Goal: Task Accomplishment & Management: Use online tool/utility

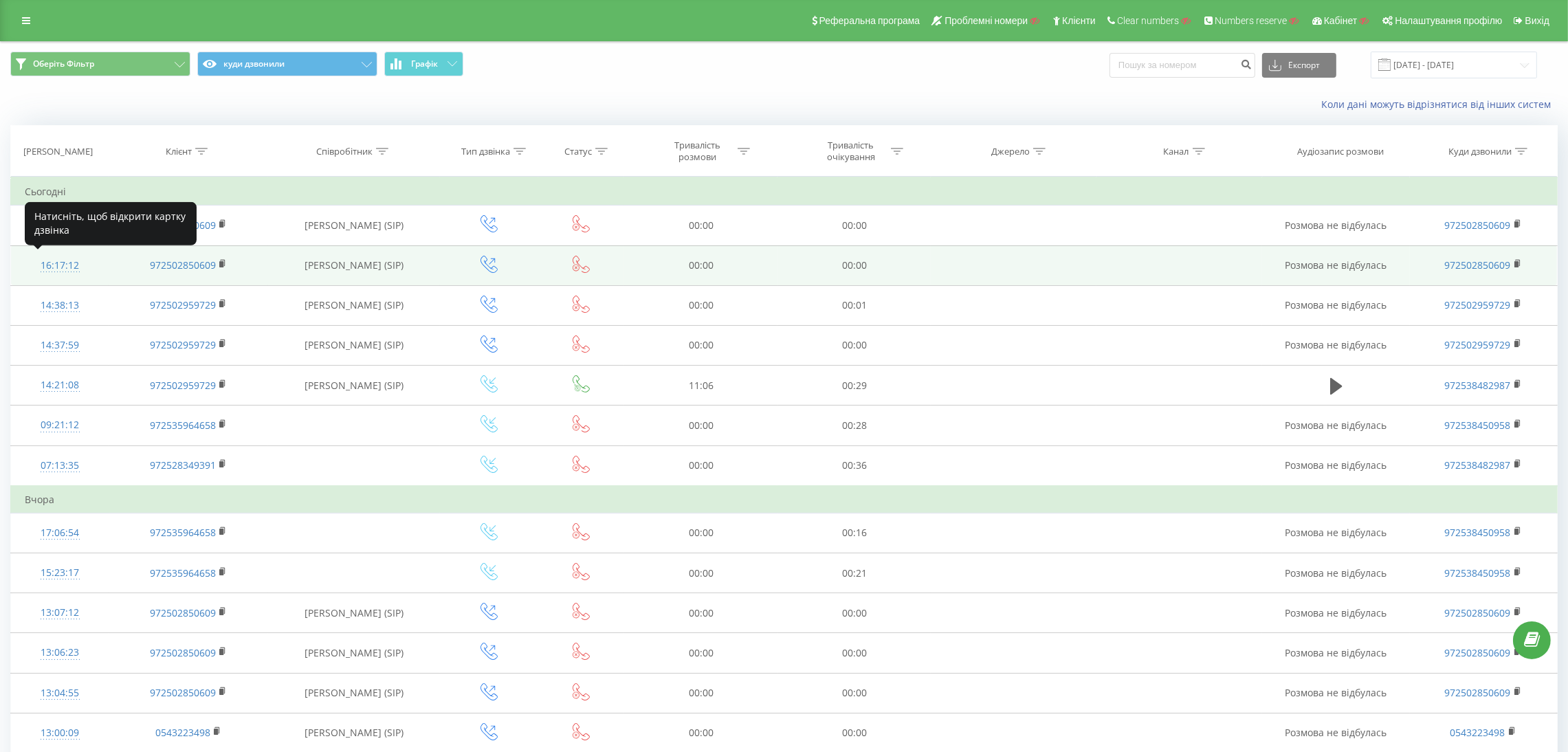
click at [44, 262] on div "16:17:12" at bounding box center [60, 266] width 70 height 27
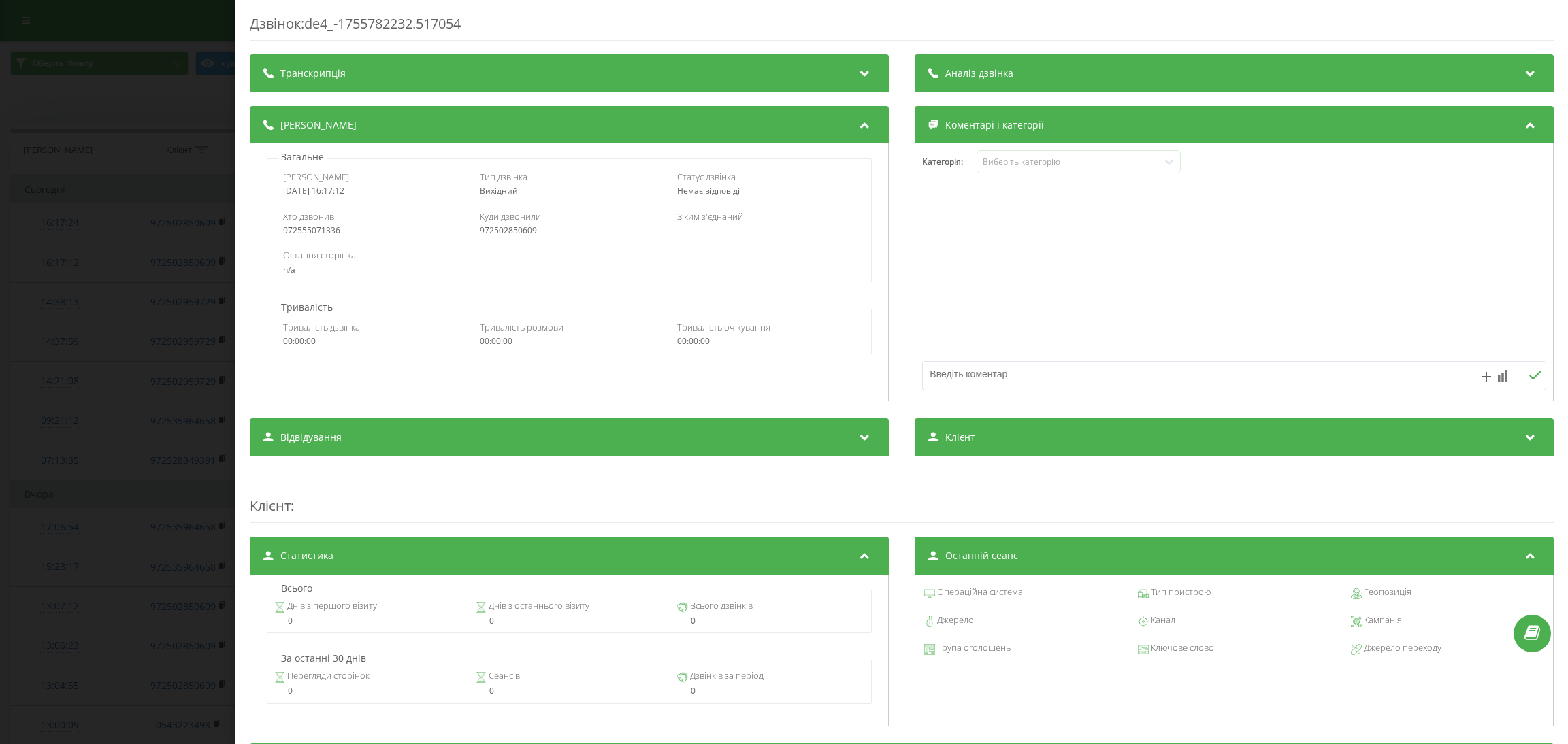
click at [308, 230] on div "972555071336" at bounding box center [371, 230] width 179 height 9
copy div "972555071336"
click at [146, 283] on div "Дзвінок : de4_-1755782232.517054 Транскрипція Для AI-аналізу майбутніх дзвінків…" at bounding box center [784, 372] width 1568 height 744
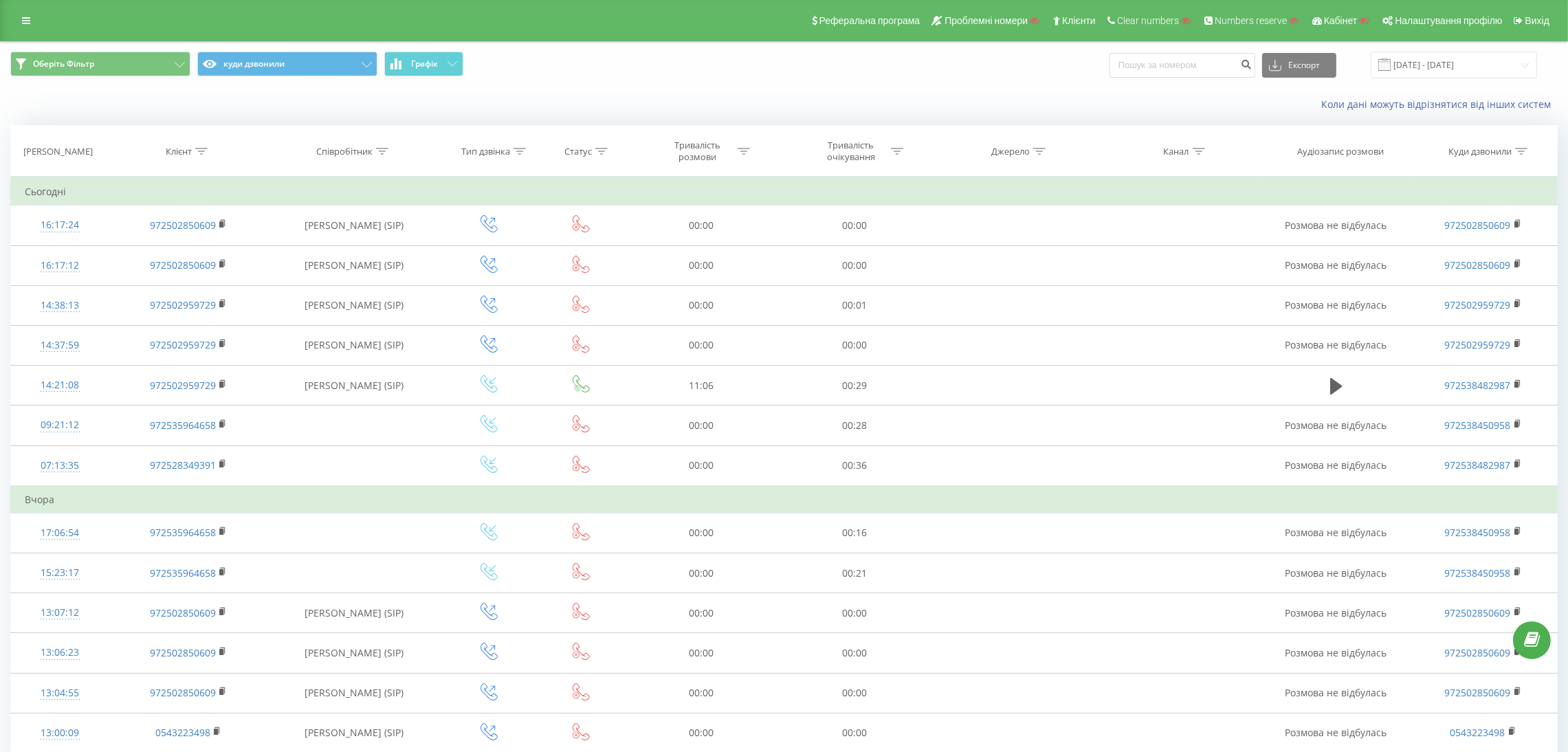
click at [11, 19] on div "Реферальна програма Проблемні номери Клієнти Clear numbers Numbers reserve Кабі…" at bounding box center [784, 20] width 1568 height 42
click at [18, 16] on link at bounding box center [27, 20] width 25 height 20
click at [25, 5] on div "Реферальна програма Проблемні номери Клієнти Clear numbers Numbers reserve Кабі…" at bounding box center [784, 20] width 1568 height 42
click at [27, 16] on icon at bounding box center [26, 20] width 9 height 9
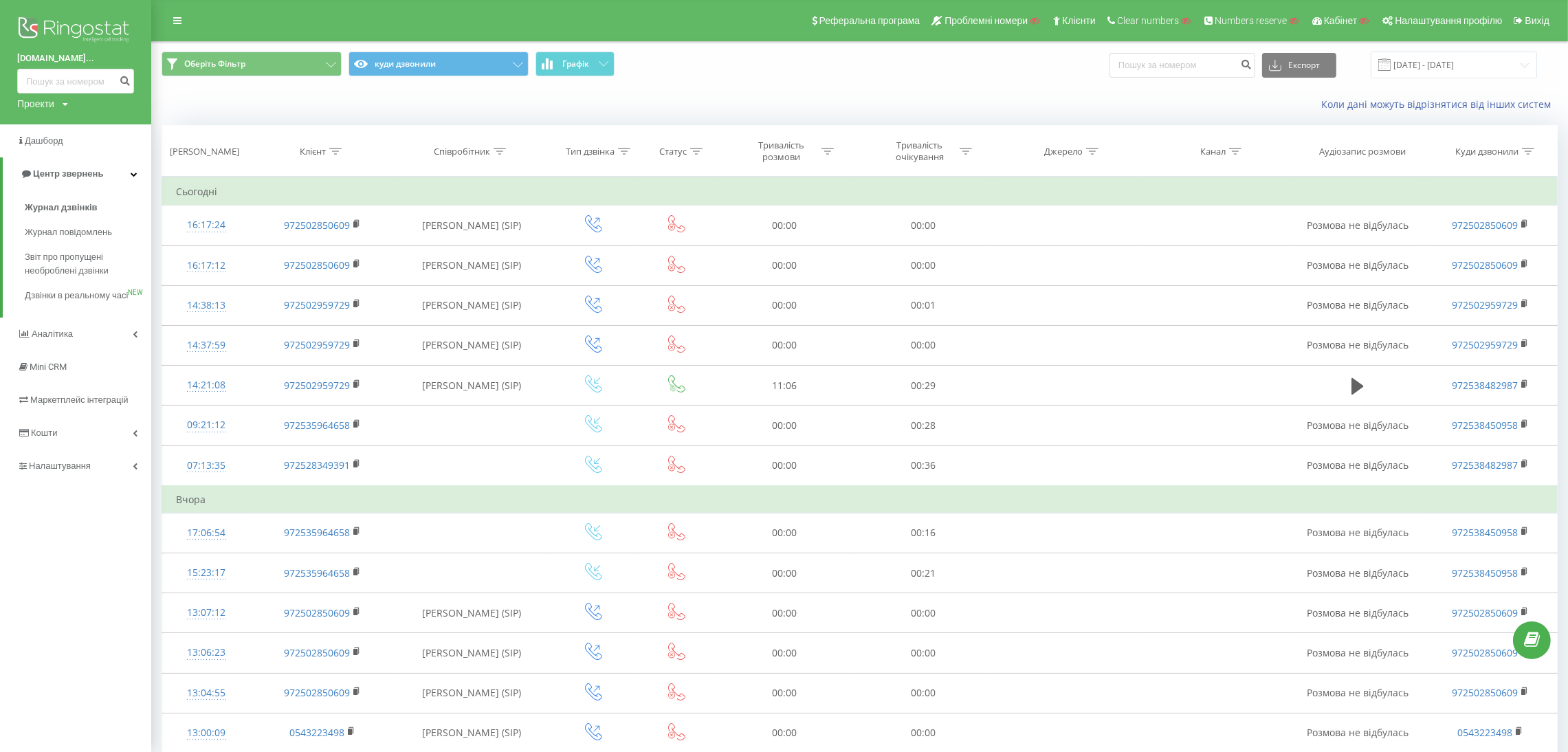
click at [31, 104] on div "Проекти" at bounding box center [35, 104] width 37 height 14
click at [39, 123] on input "text" at bounding box center [56, 125] width 69 height 20
paste input "ilta.ua"
type input "ilta.ua"
click at [112, 123] on link "Пошук" at bounding box center [110, 125] width 41 height 20
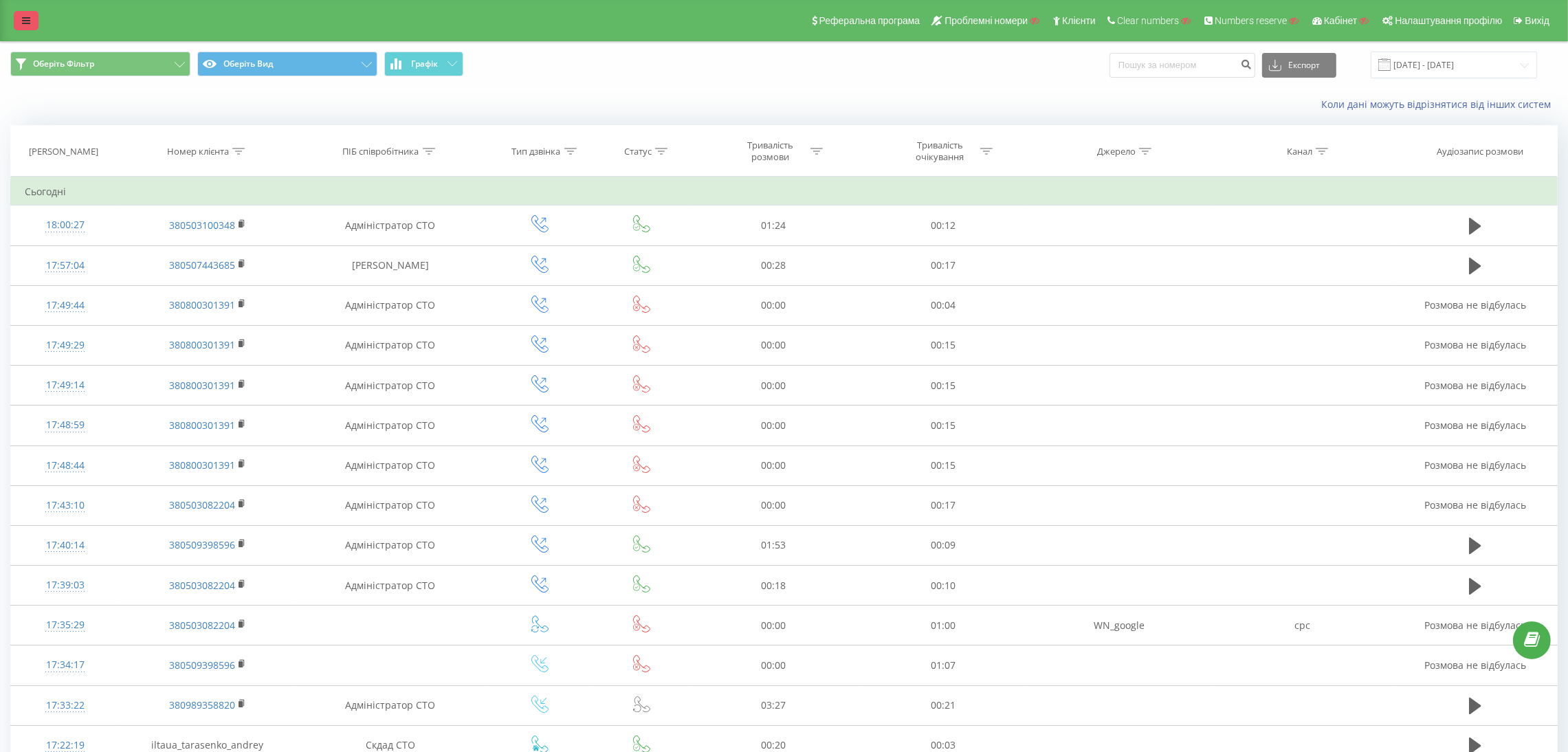
click at [22, 20] on icon at bounding box center [26, 20] width 9 height 9
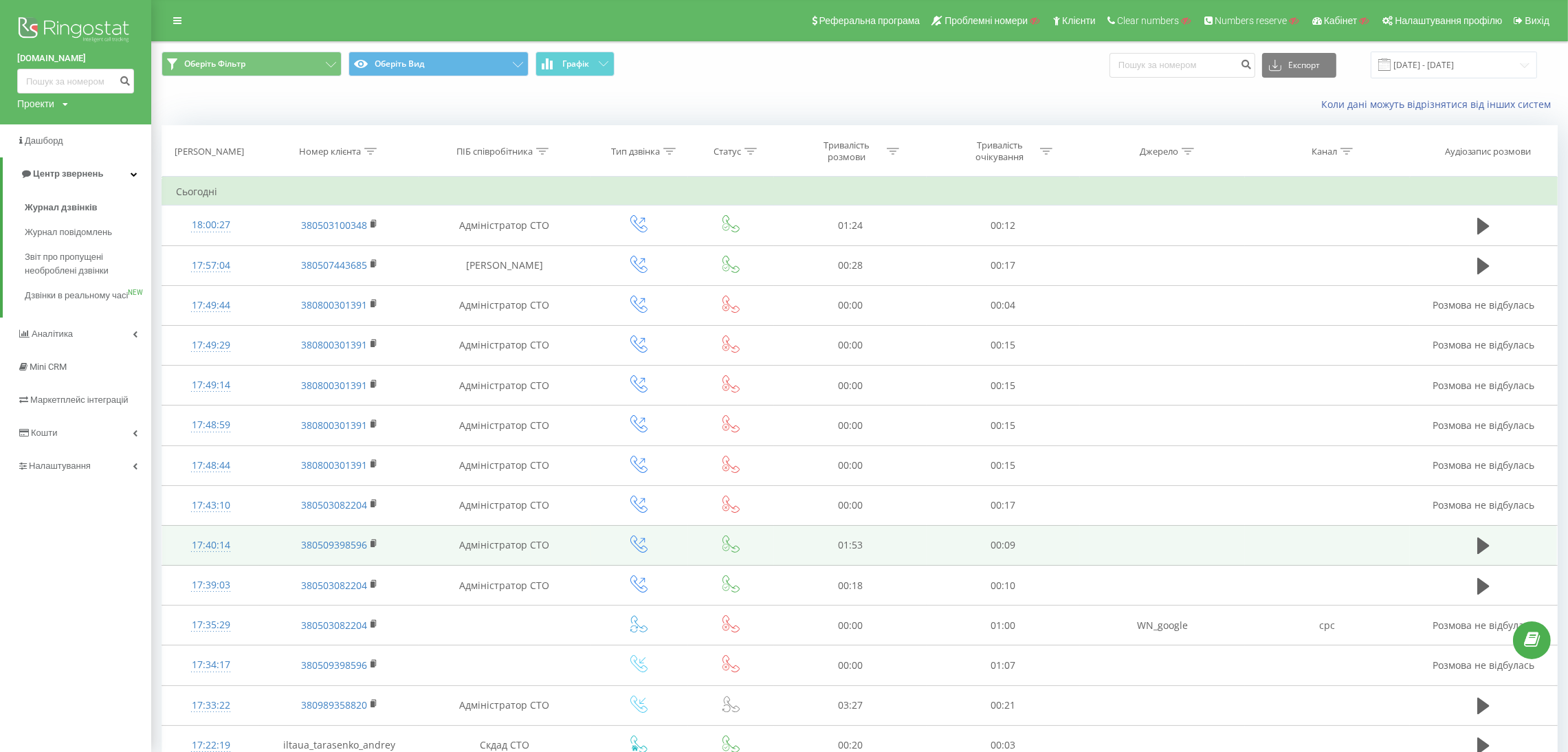
scroll to position [509, 0]
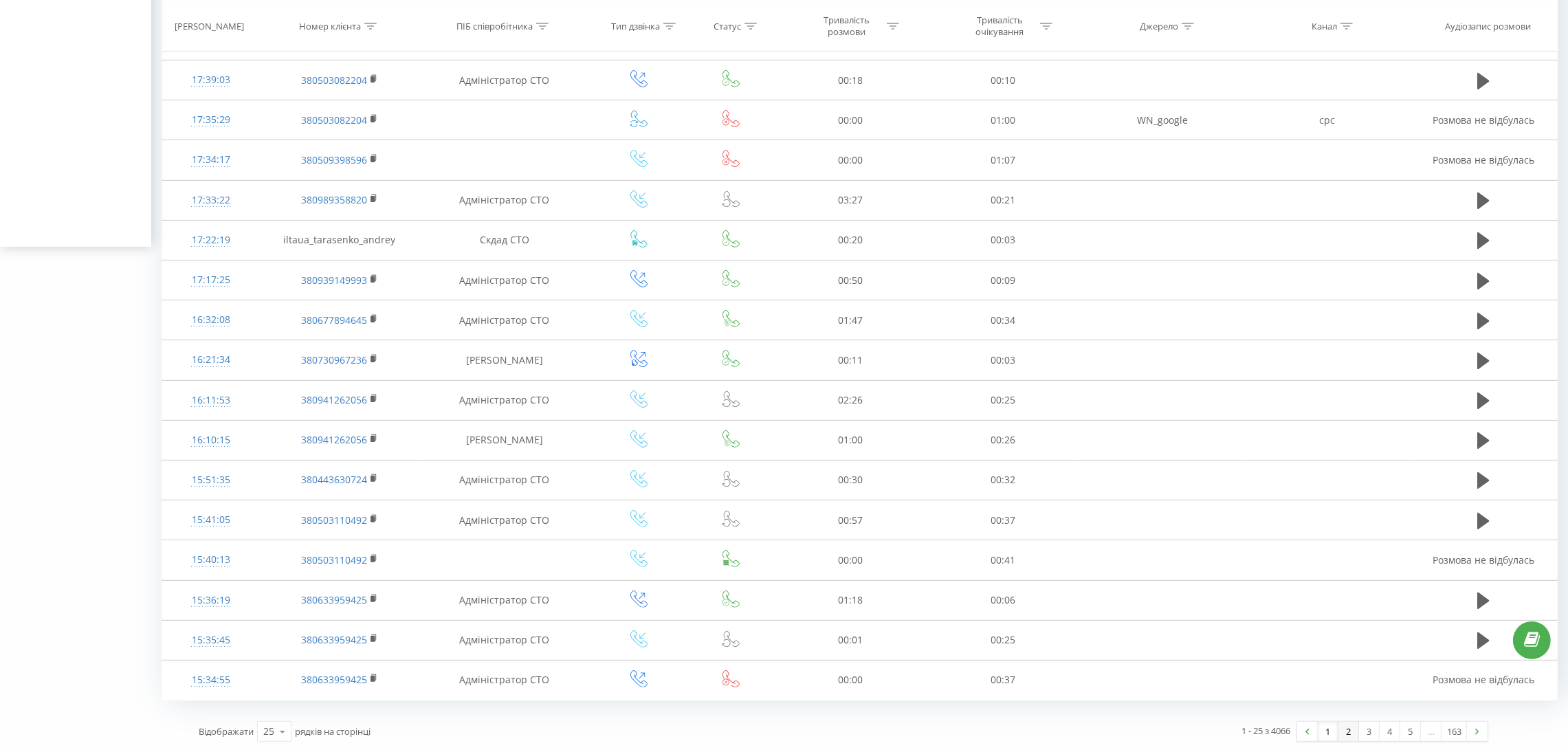
click at [1347, 730] on link "2" at bounding box center [1349, 732] width 20 height 20
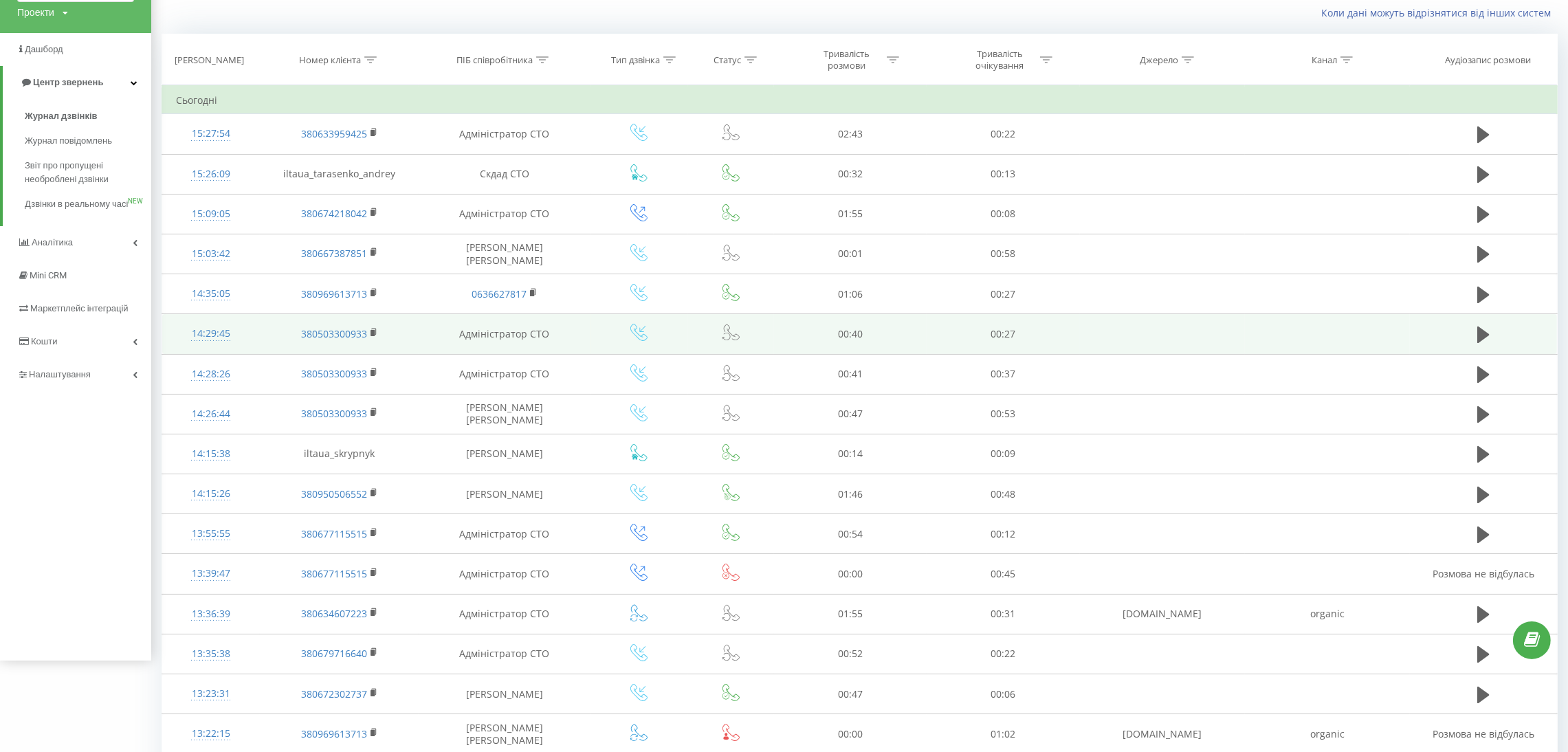
scroll to position [509, 0]
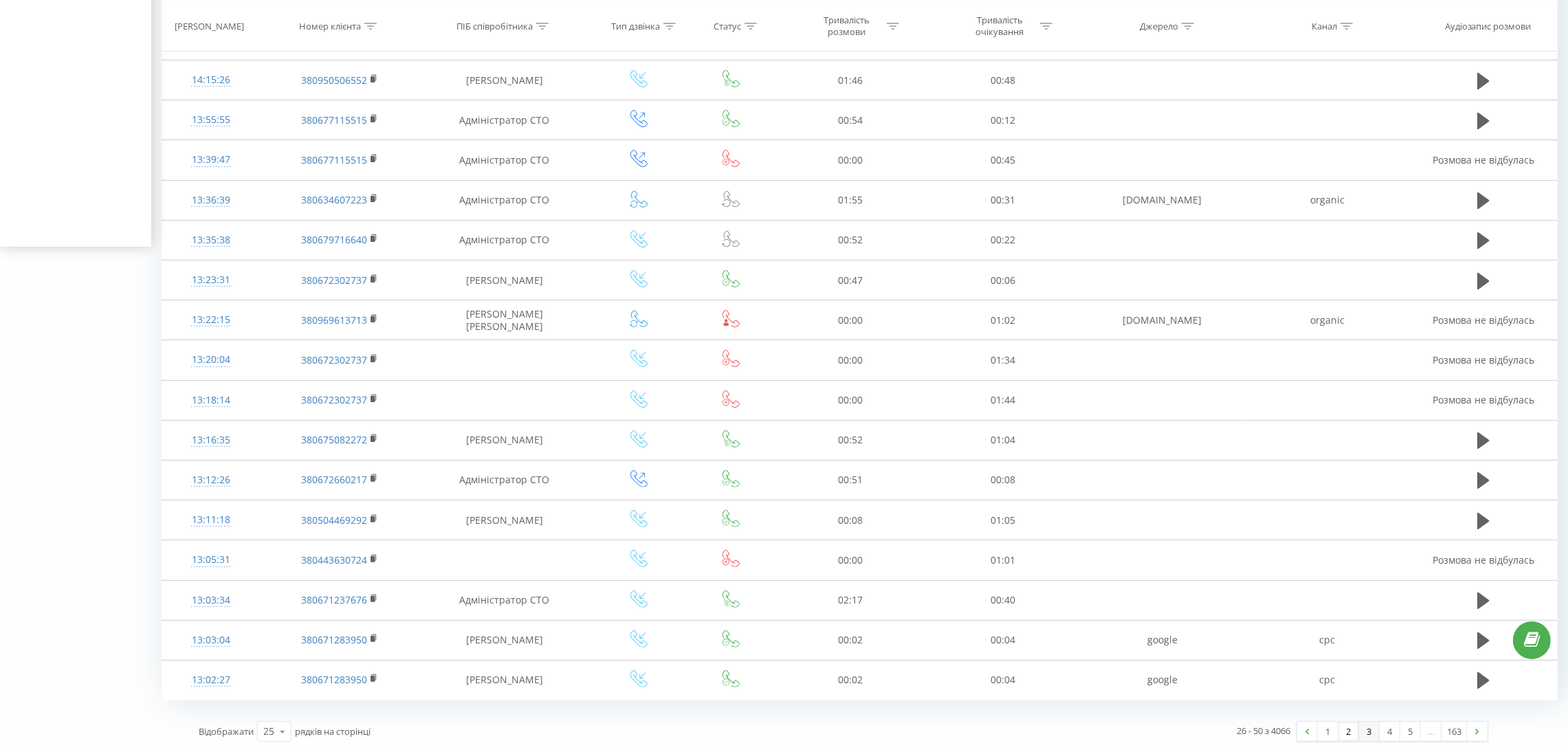
click at [1371, 728] on link "3" at bounding box center [1369, 732] width 20 height 20
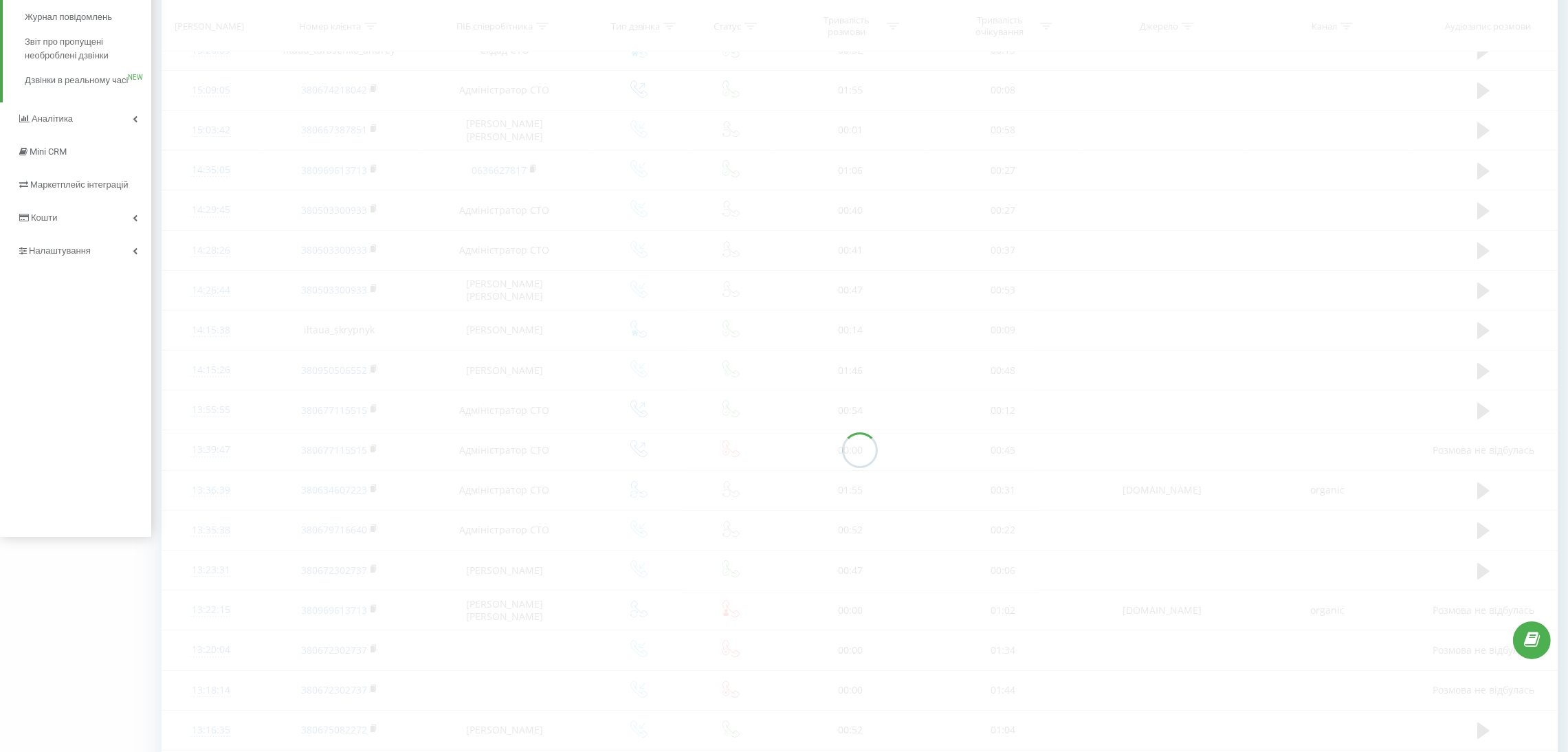
scroll to position [92, 0]
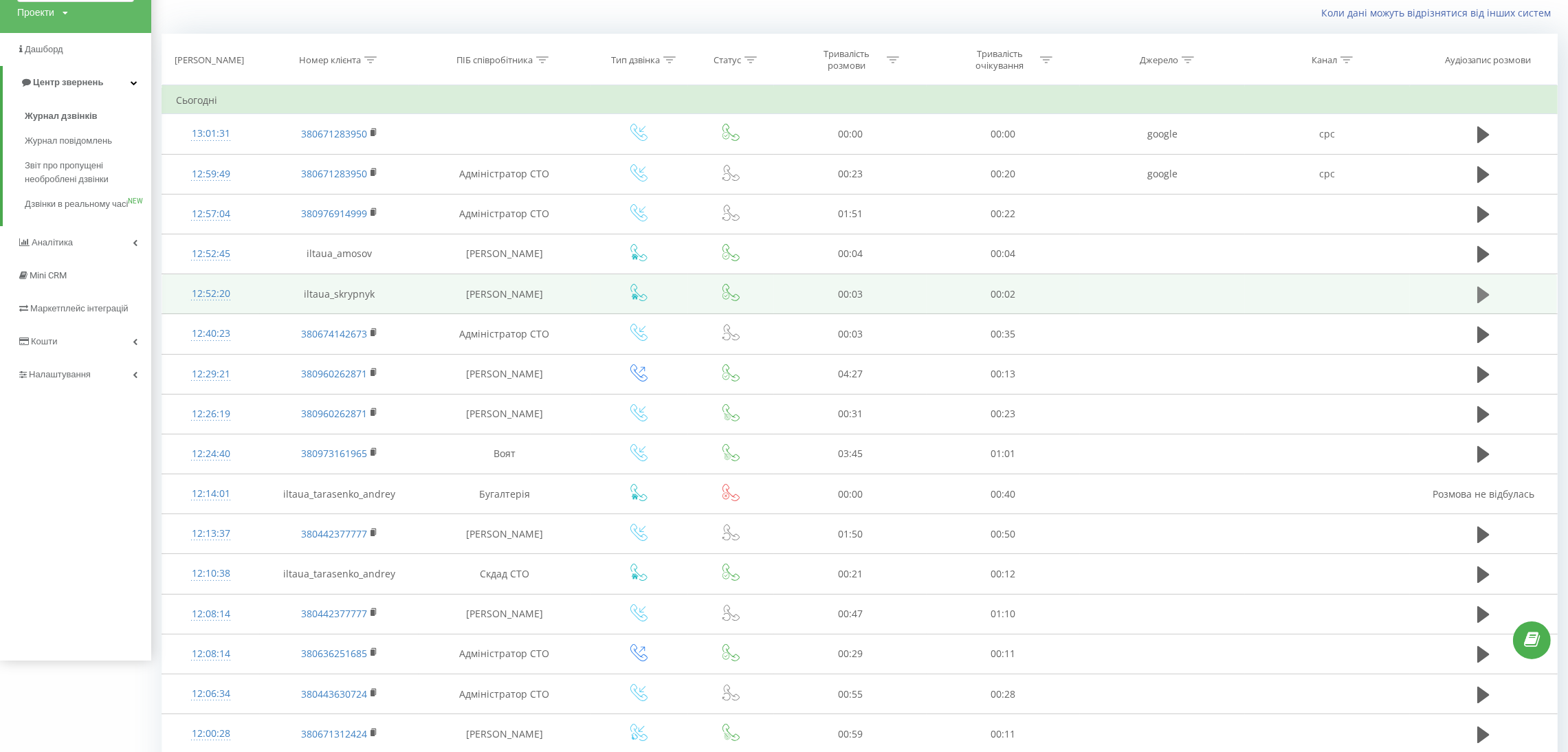
click at [1482, 297] on icon at bounding box center [1483, 294] width 13 height 16
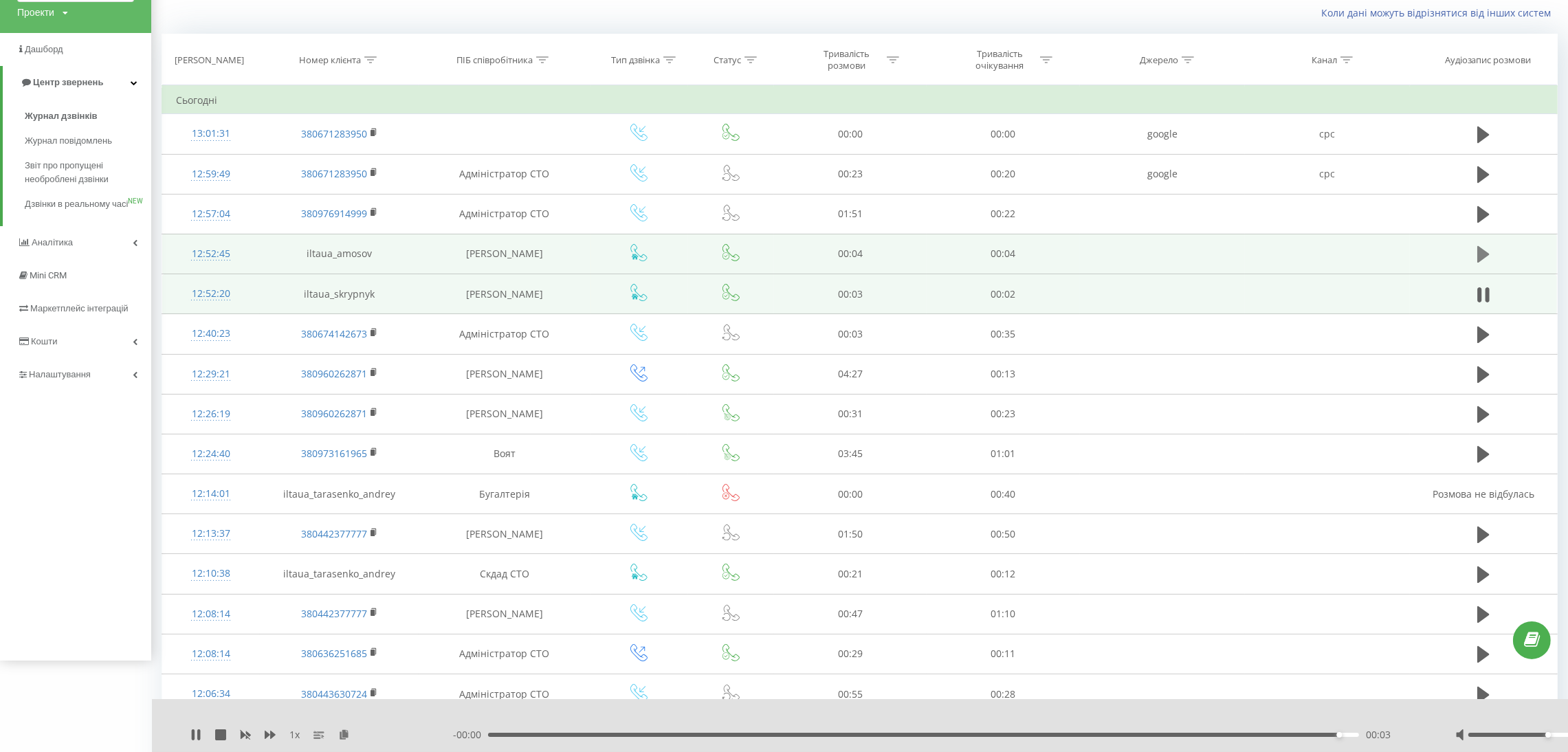
click at [1482, 251] on icon at bounding box center [1483, 254] width 13 height 16
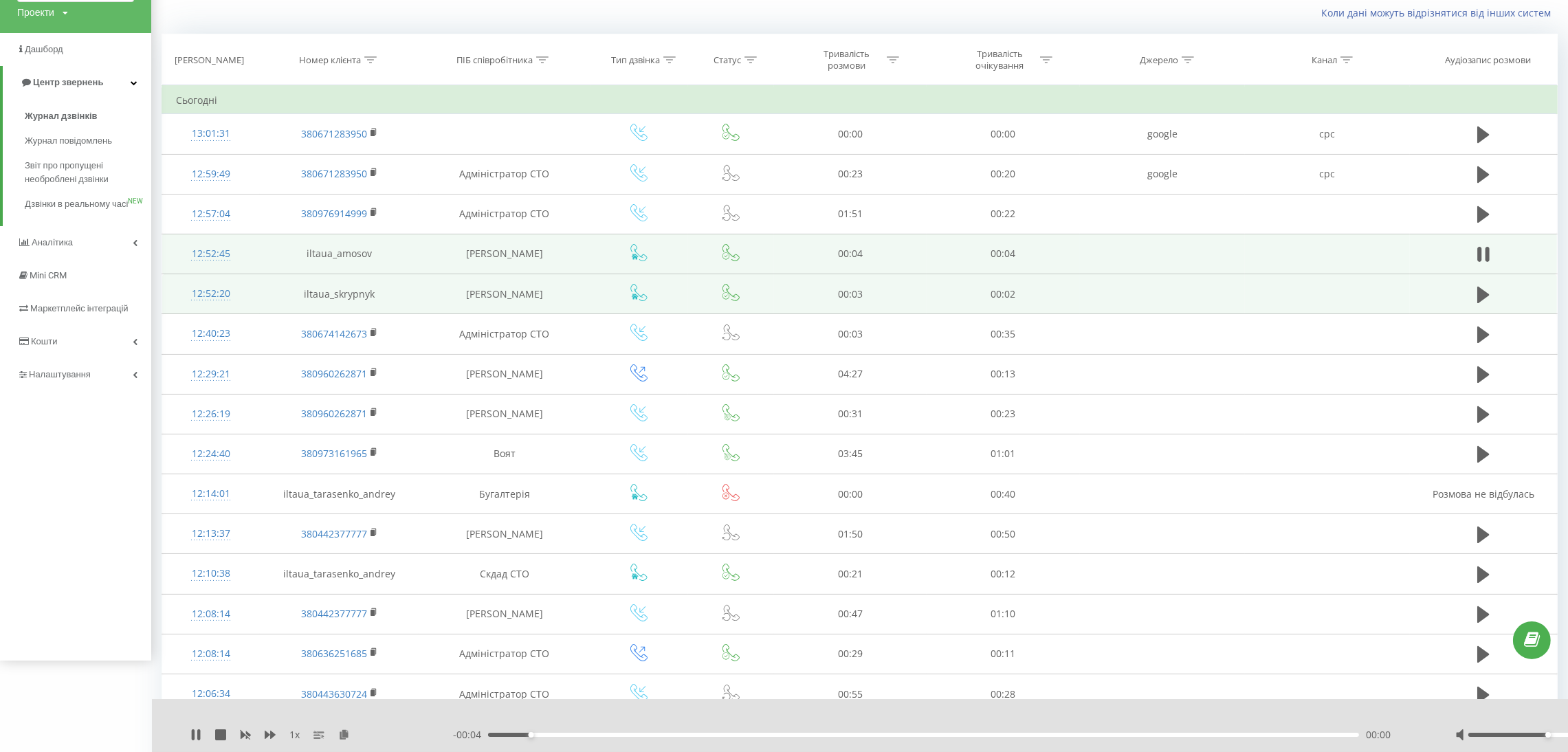
click at [1482, 251] on icon at bounding box center [1479, 254] width 4 height 15
click at [1482, 251] on icon at bounding box center [1483, 254] width 13 height 16
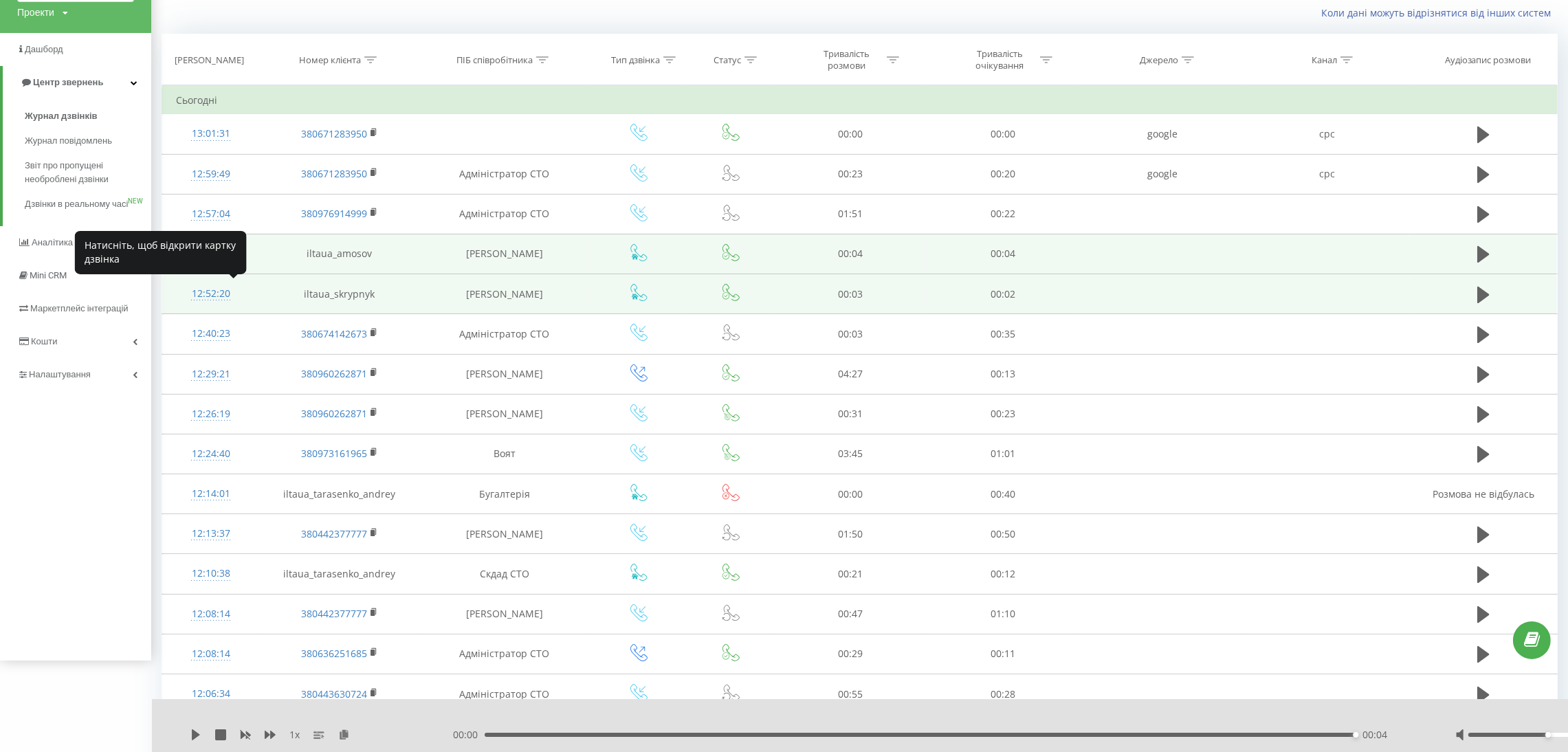
click at [200, 296] on div "12:52:20" at bounding box center [211, 294] width 70 height 27
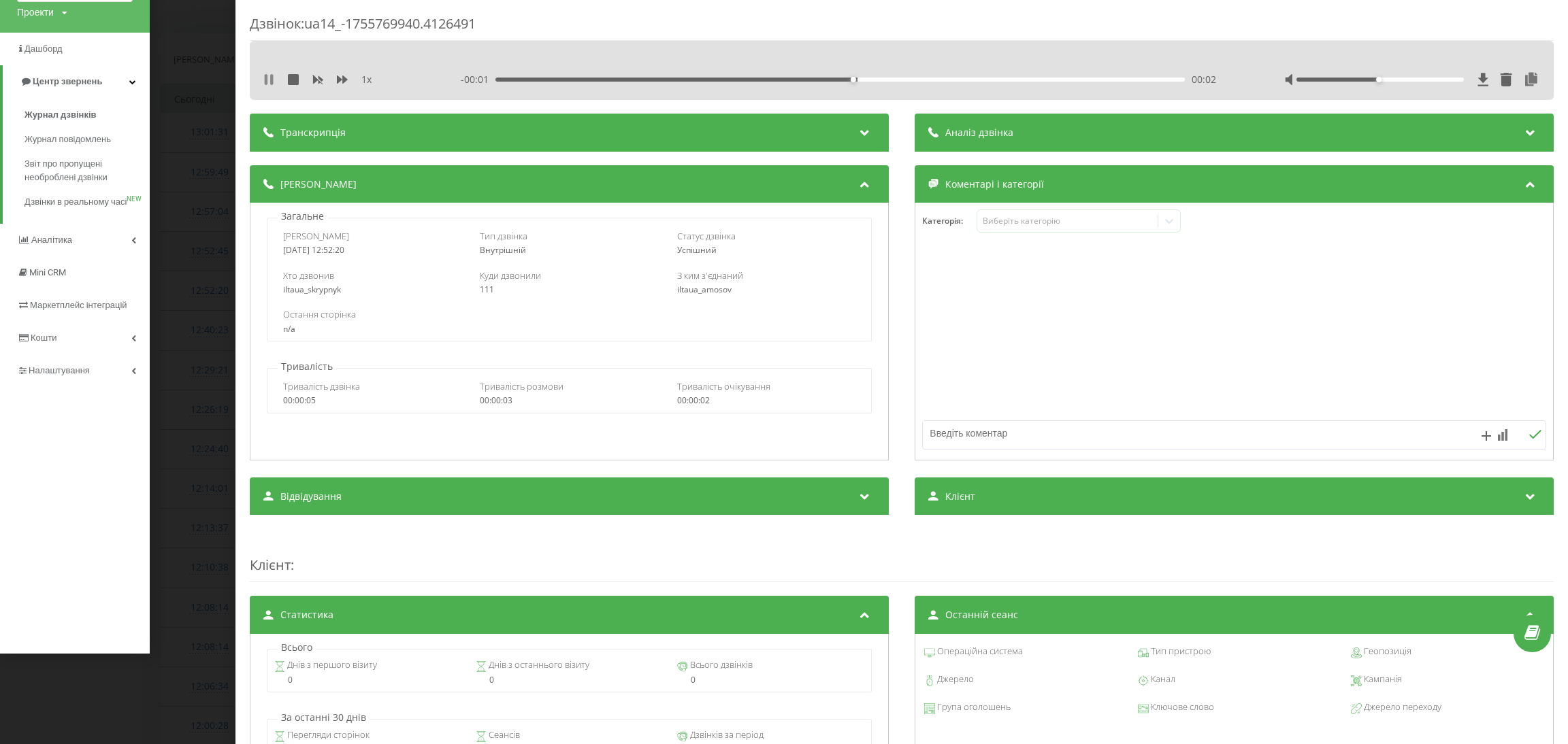
click at [264, 78] on icon at bounding box center [266, 80] width 3 height 11
click at [187, 157] on div "Дзвінок : ua14_-1755769940.4126491 1 x - 00:01 00:02 00:02 Транскрипція Для AI-…" at bounding box center [784, 372] width 1568 height 744
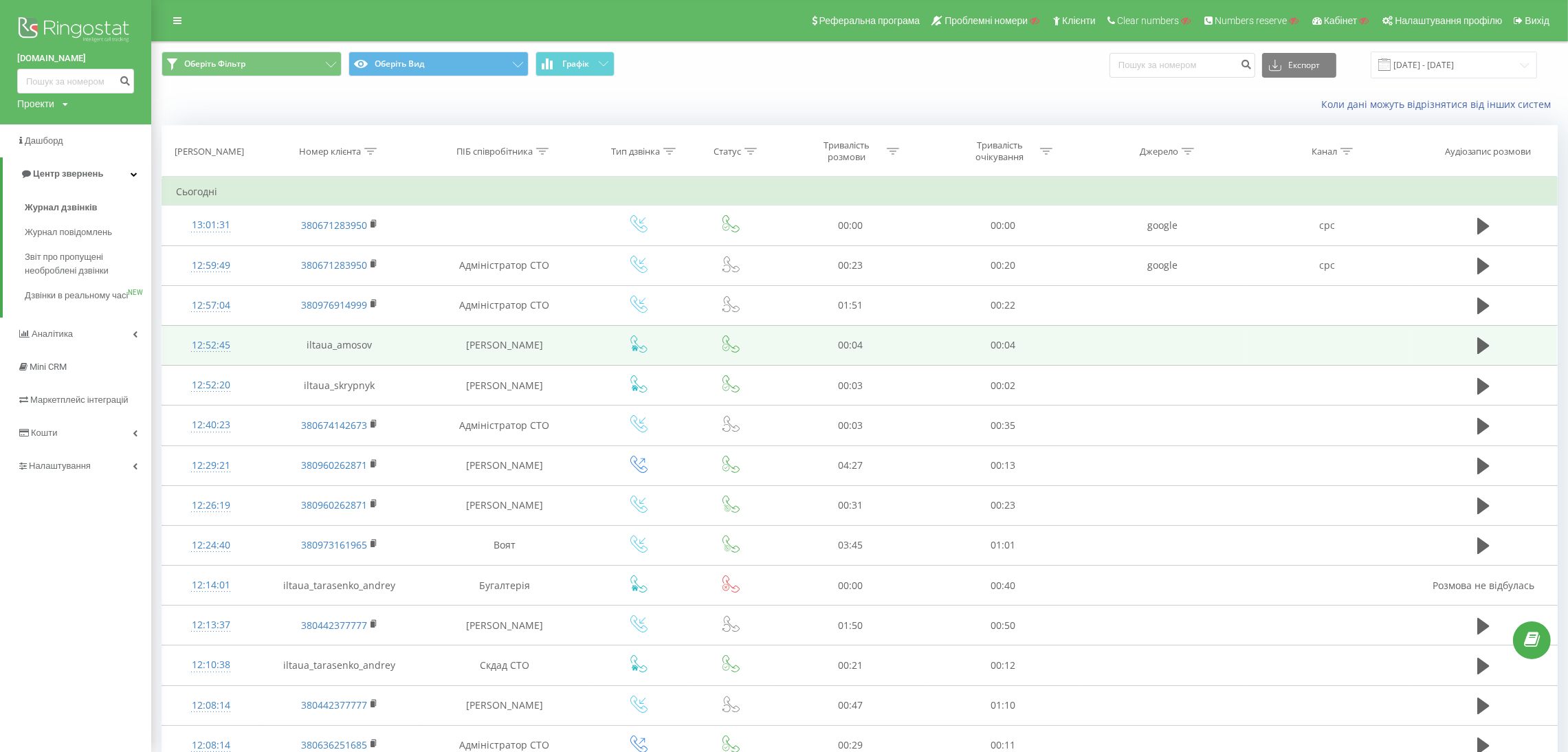
click at [36, 112] on div "ilta.ua Проекти Пошук" at bounding box center [75, 62] width 151 height 125
click at [36, 104] on div "Проекти" at bounding box center [35, 104] width 37 height 14
click at [65, 124] on input "text" at bounding box center [56, 125] width 69 height 20
paste input "seoprofy.ua"
type input "seoprofy.ua"
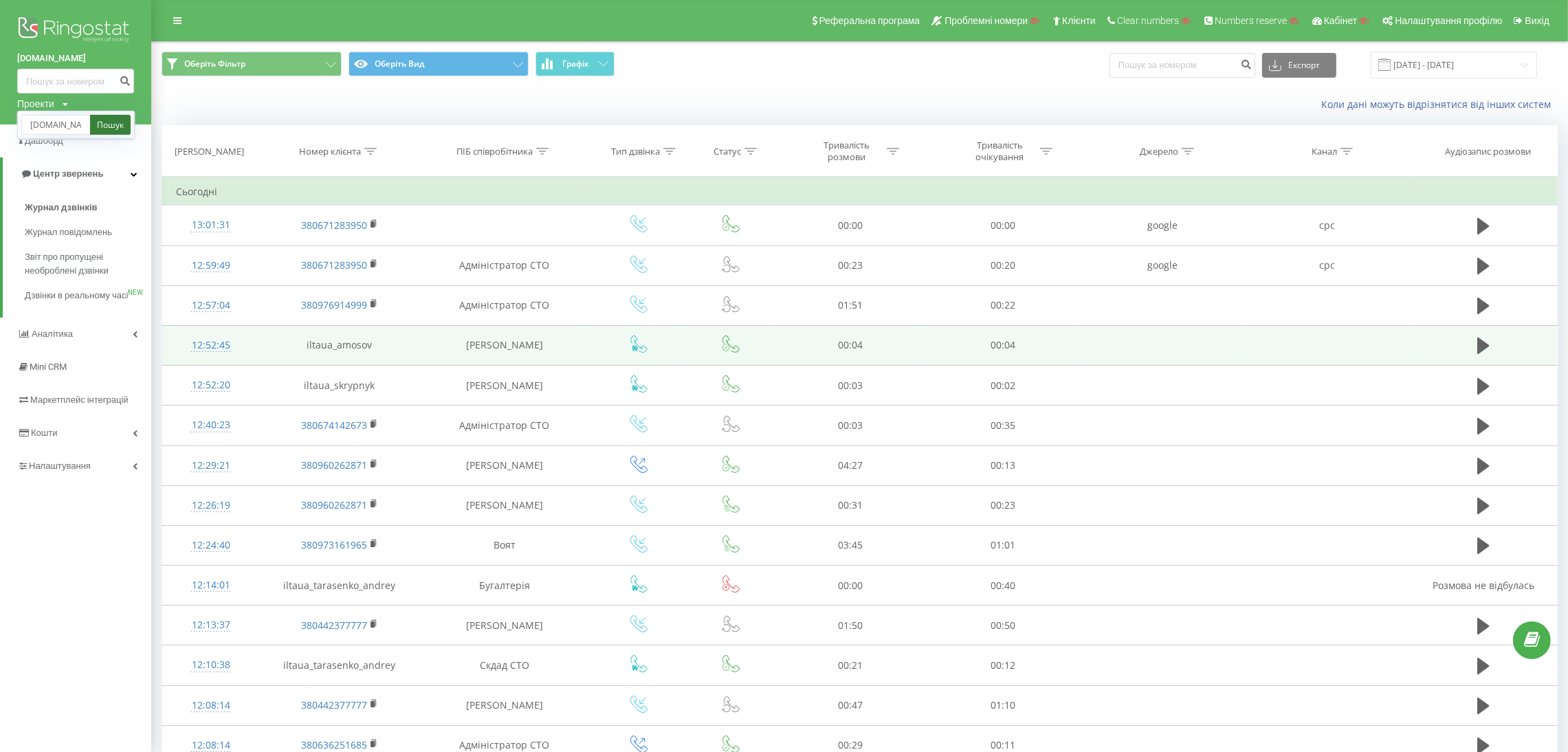
click at [116, 125] on link "Пошук" at bounding box center [110, 125] width 41 height 20
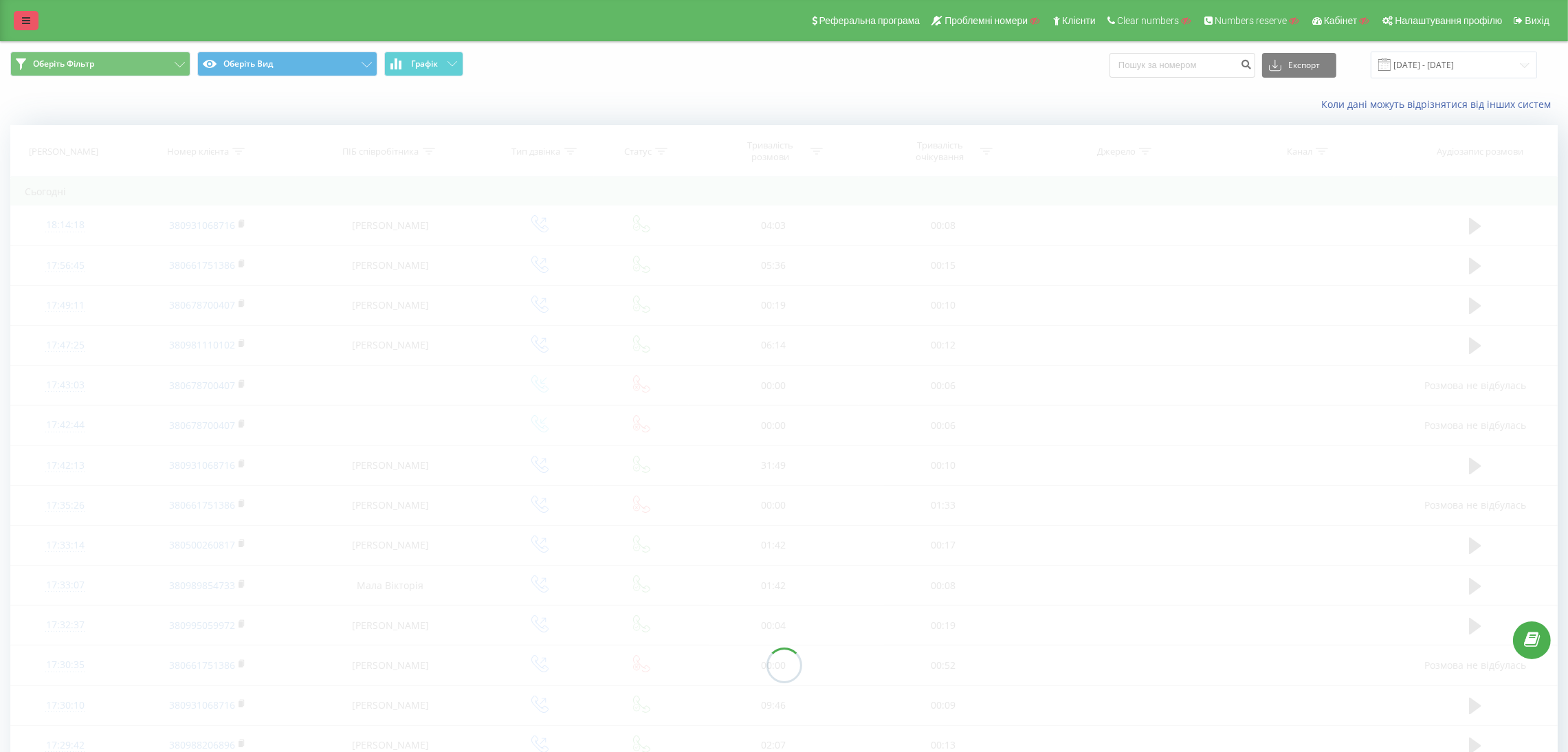
click at [27, 13] on link at bounding box center [27, 20] width 25 height 20
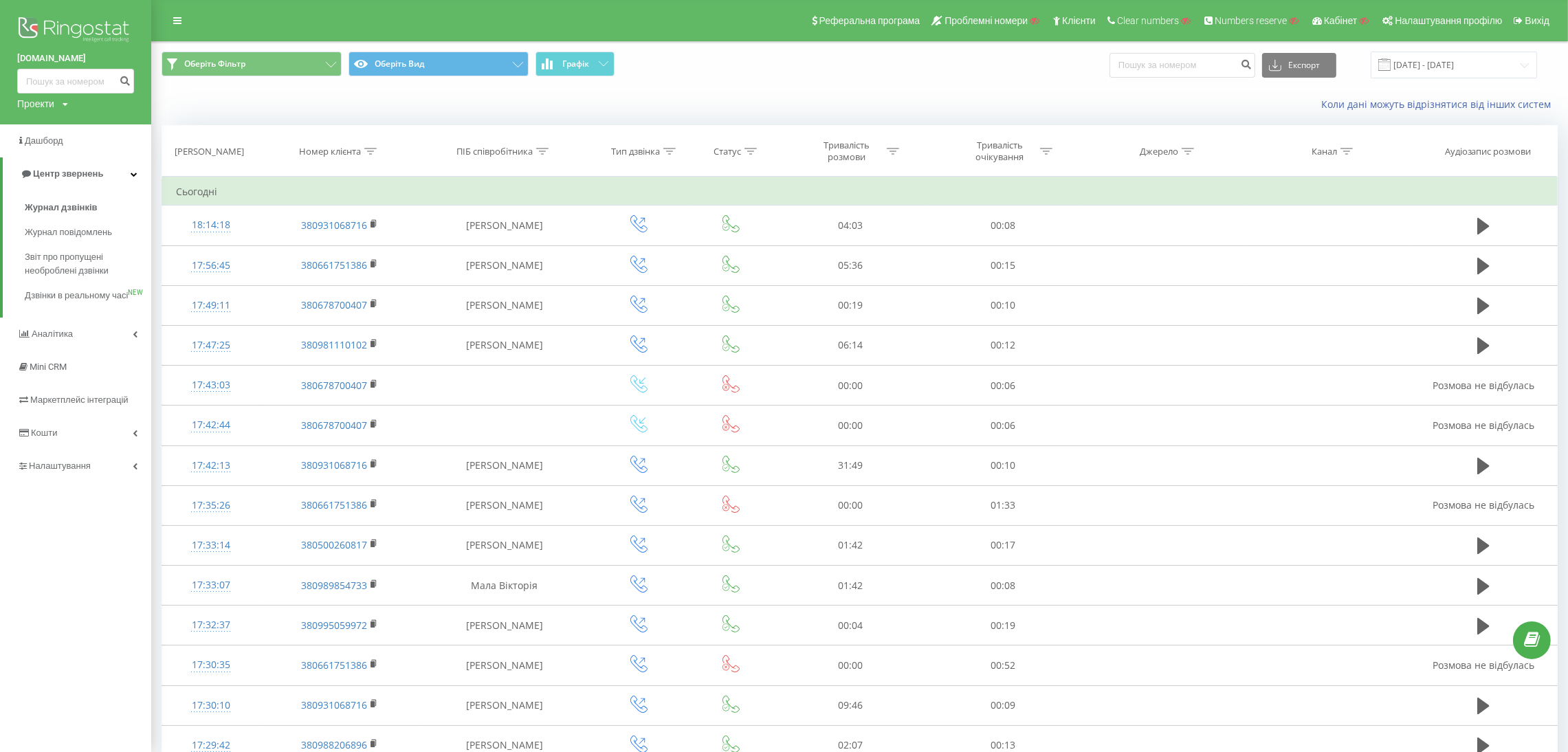
click at [31, 99] on div "Проекти" at bounding box center [35, 104] width 37 height 14
click at [41, 117] on input "text" at bounding box center [56, 125] width 69 height 20
type input "bani"
click at [119, 112] on div "bani Пошук" at bounding box center [76, 125] width 117 height 28
click at [110, 128] on link "Пошук" at bounding box center [110, 125] width 41 height 20
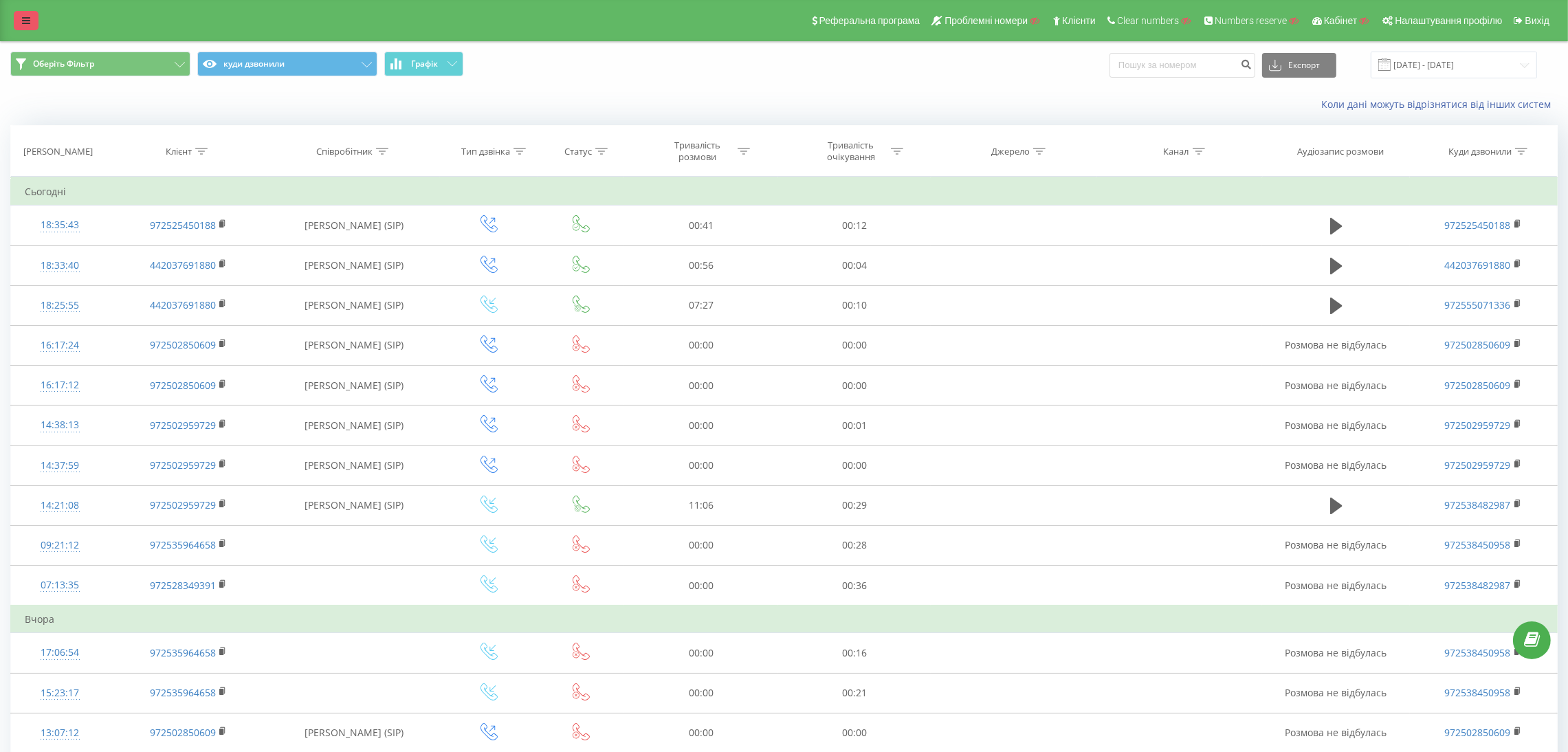
click at [20, 20] on link at bounding box center [27, 20] width 25 height 20
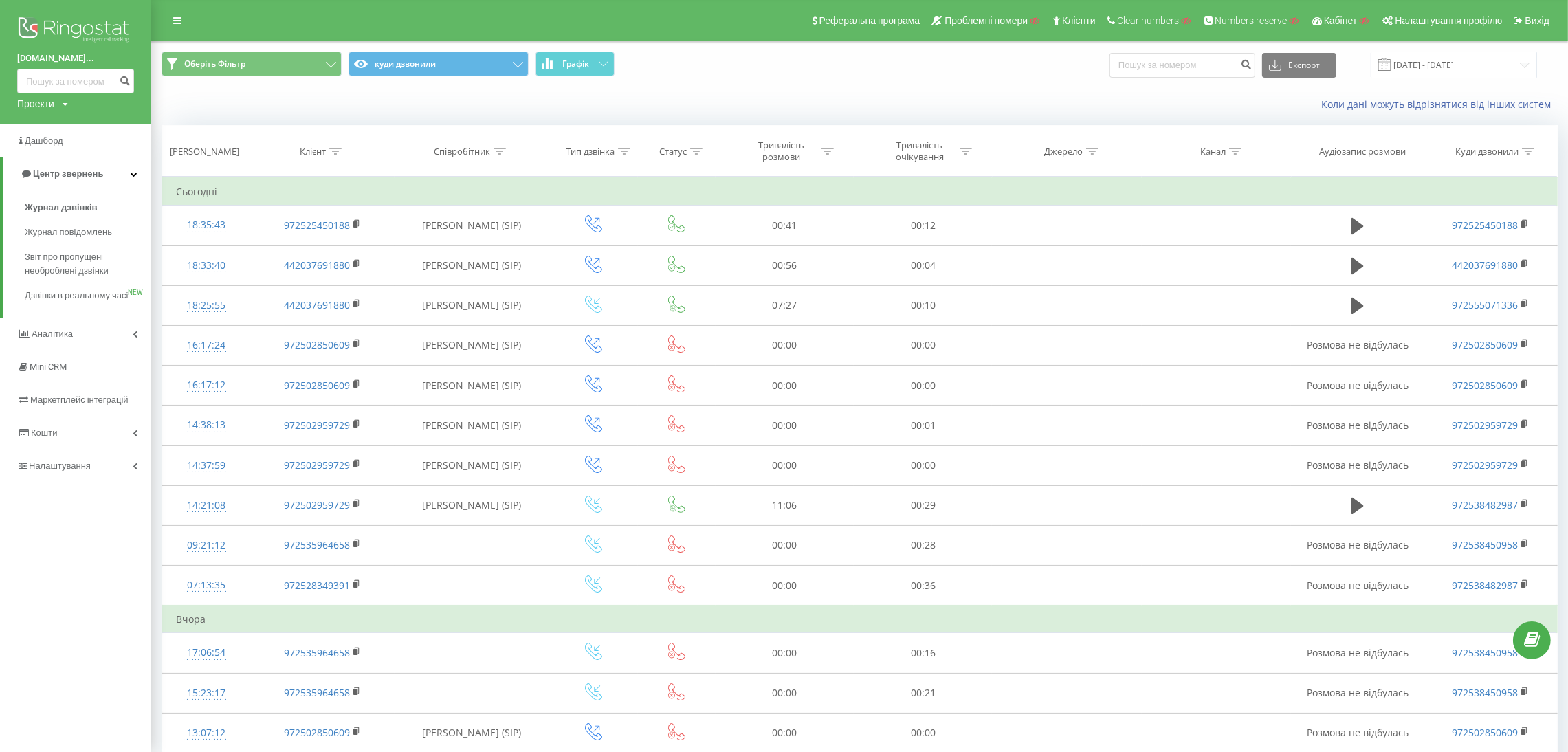
click at [37, 100] on div "Проекти" at bounding box center [35, 104] width 37 height 14
click at [45, 471] on span "Налаштування" at bounding box center [61, 465] width 65 height 10
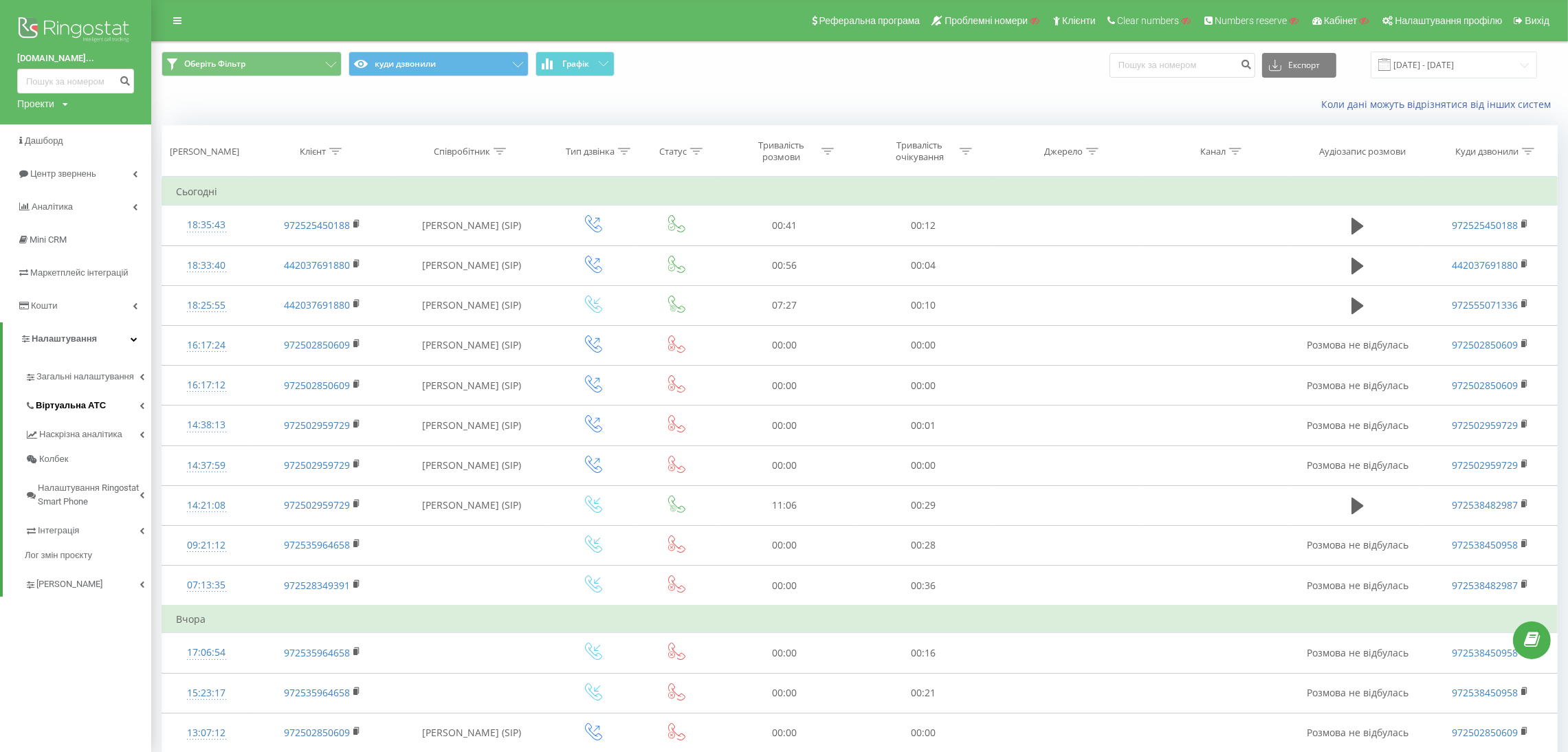
click at [94, 408] on span "Віртуальна АТС" at bounding box center [71, 406] width 70 height 14
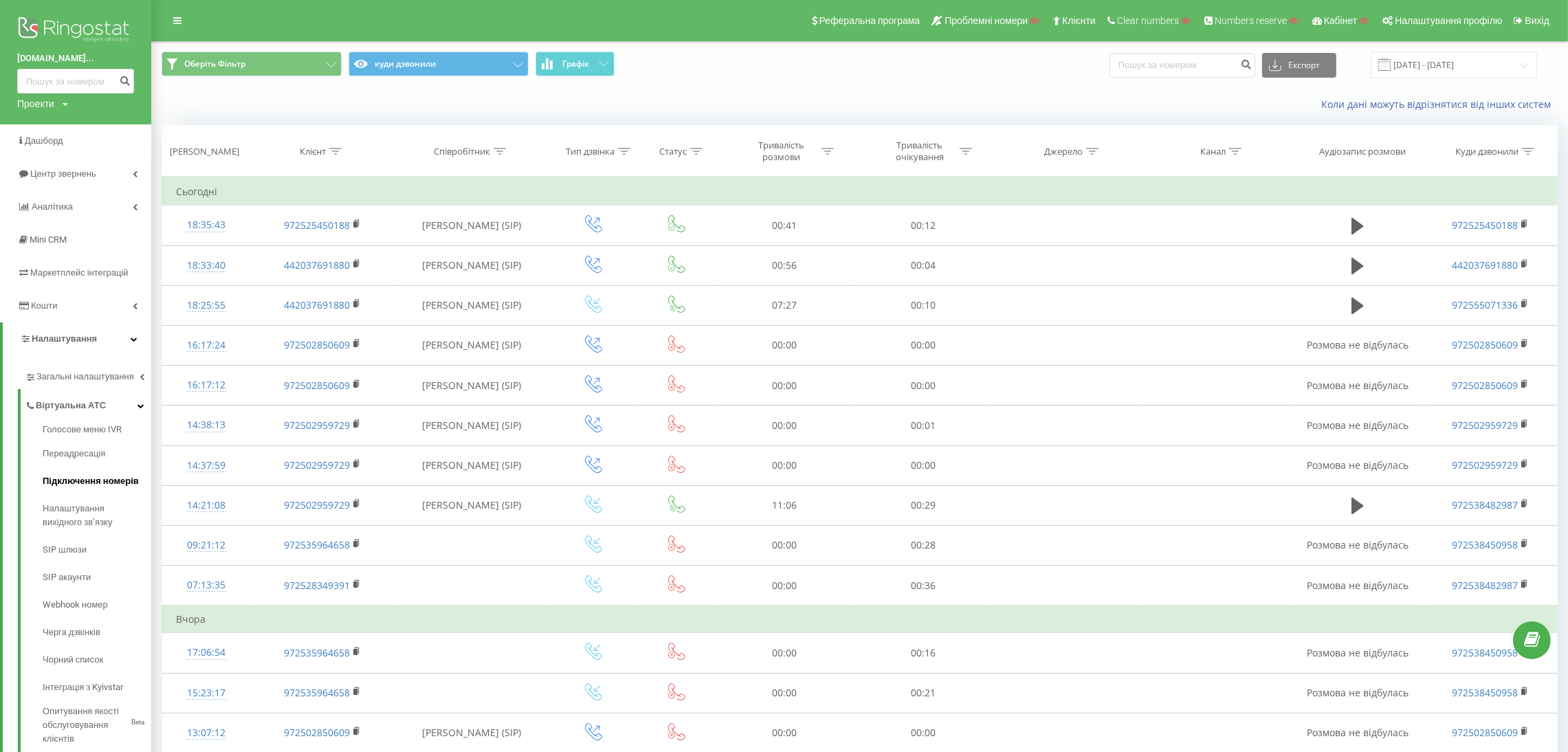
click at [84, 472] on link "Підключення номерів" at bounding box center [96, 481] width 109 height 27
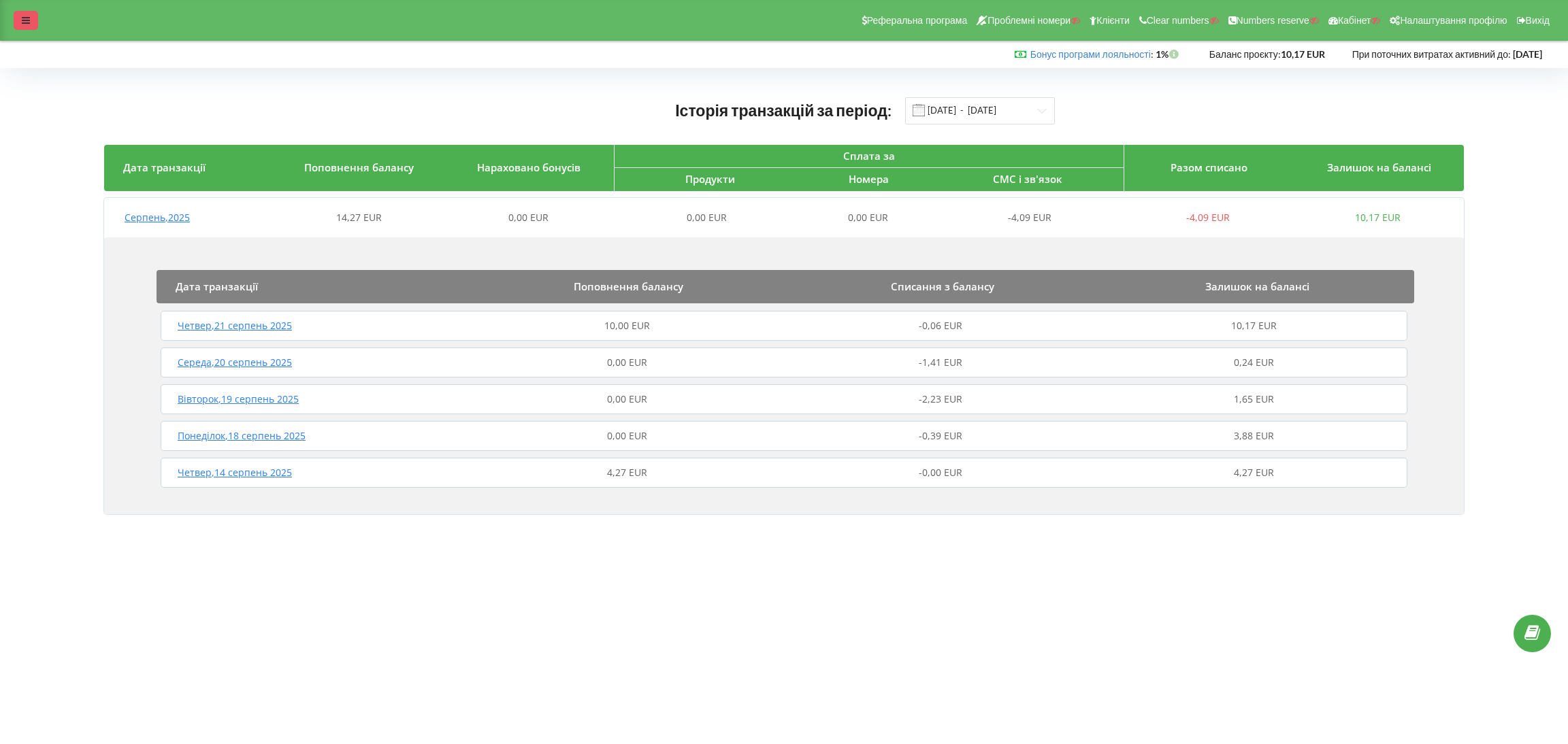
click at [19, 20] on div at bounding box center [26, 20] width 25 height 19
